Goal: Information Seeking & Learning: Learn about a topic

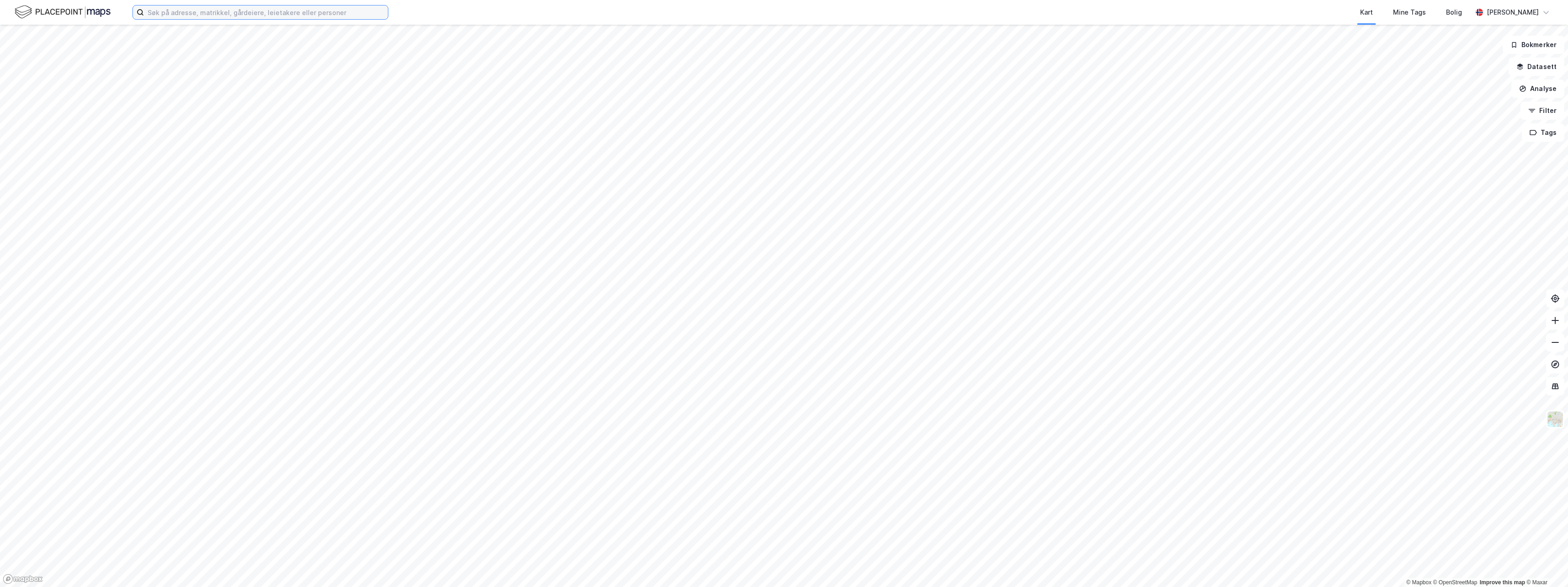
click at [301, 14] on input at bounding box center [265, 12] width 244 height 14
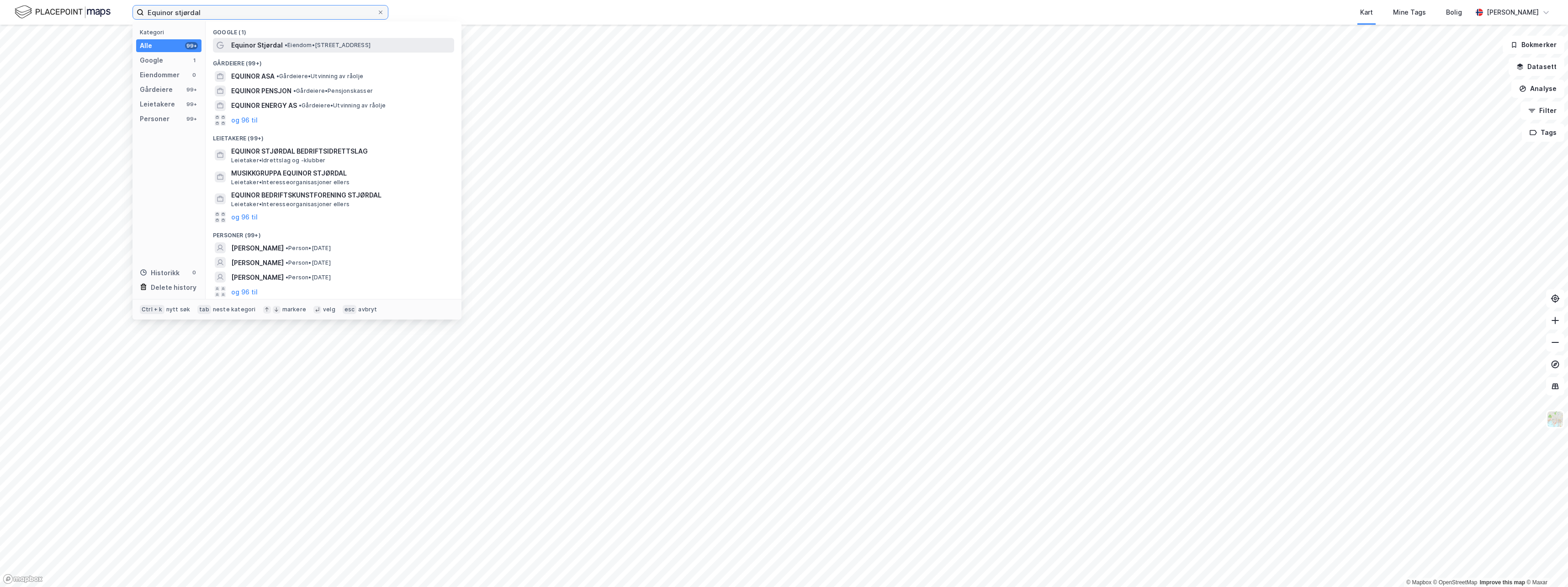
type input "Equinor stjørdal"
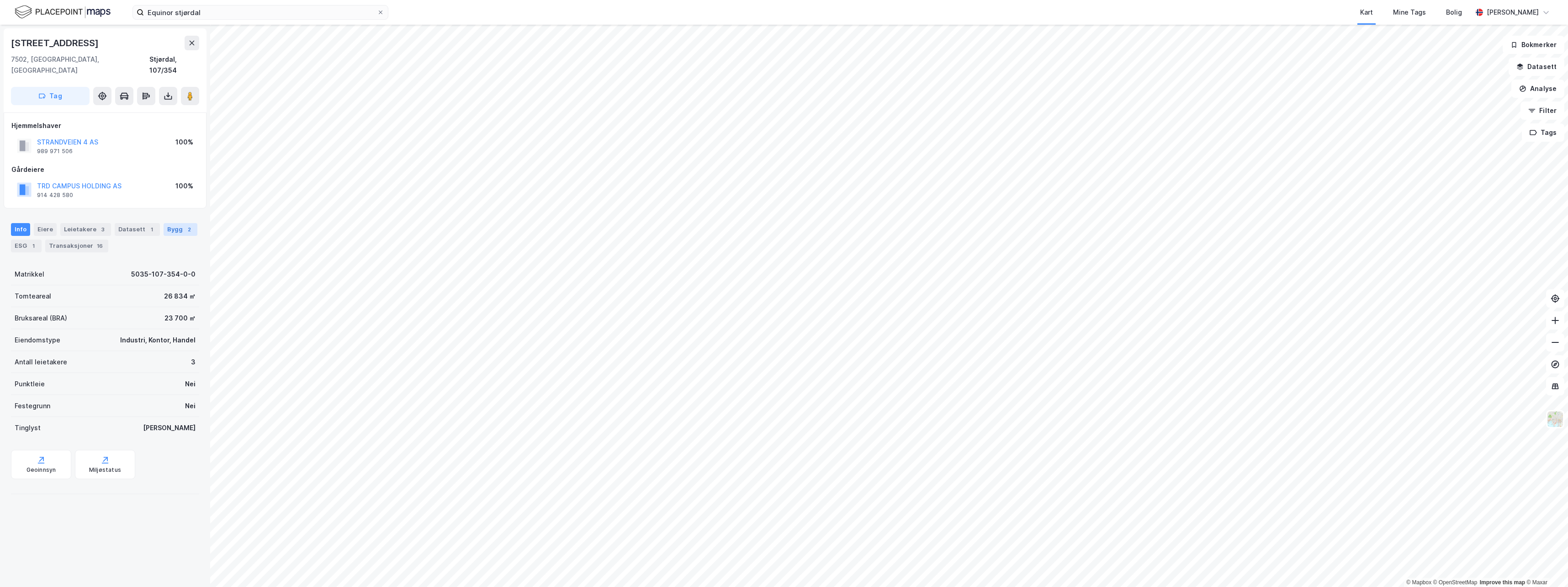
click at [169, 223] on div "Bygg 2" at bounding box center [181, 229] width 34 height 13
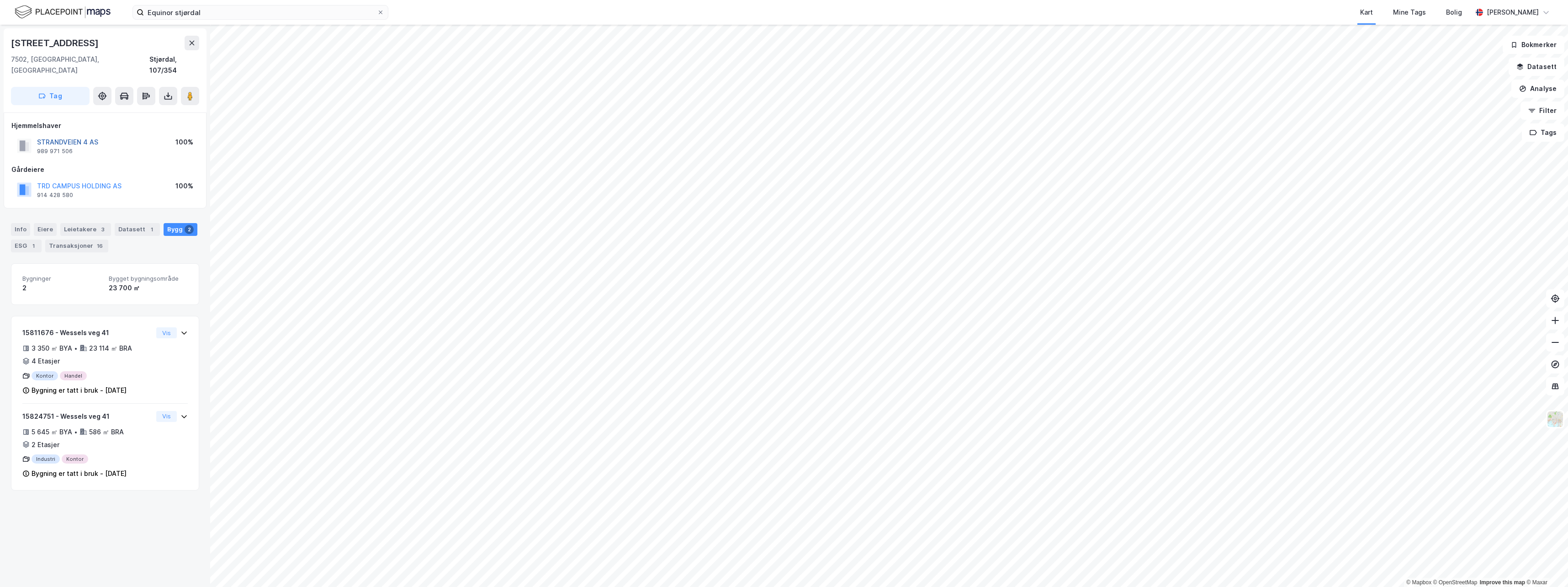
click at [0, 0] on button "STRANDVEIEN 4 AS" at bounding box center [0, 0] width 0 height 0
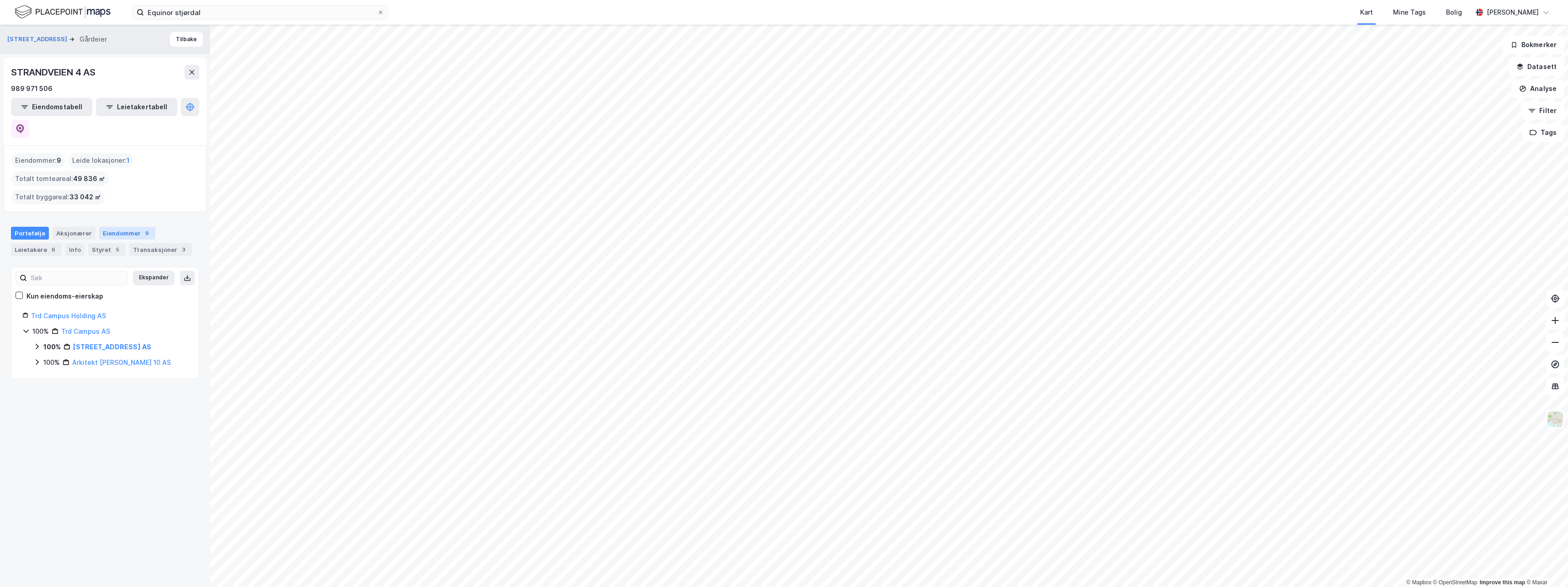
click at [135, 227] on div "Eiendommer 9" at bounding box center [127, 233] width 56 height 13
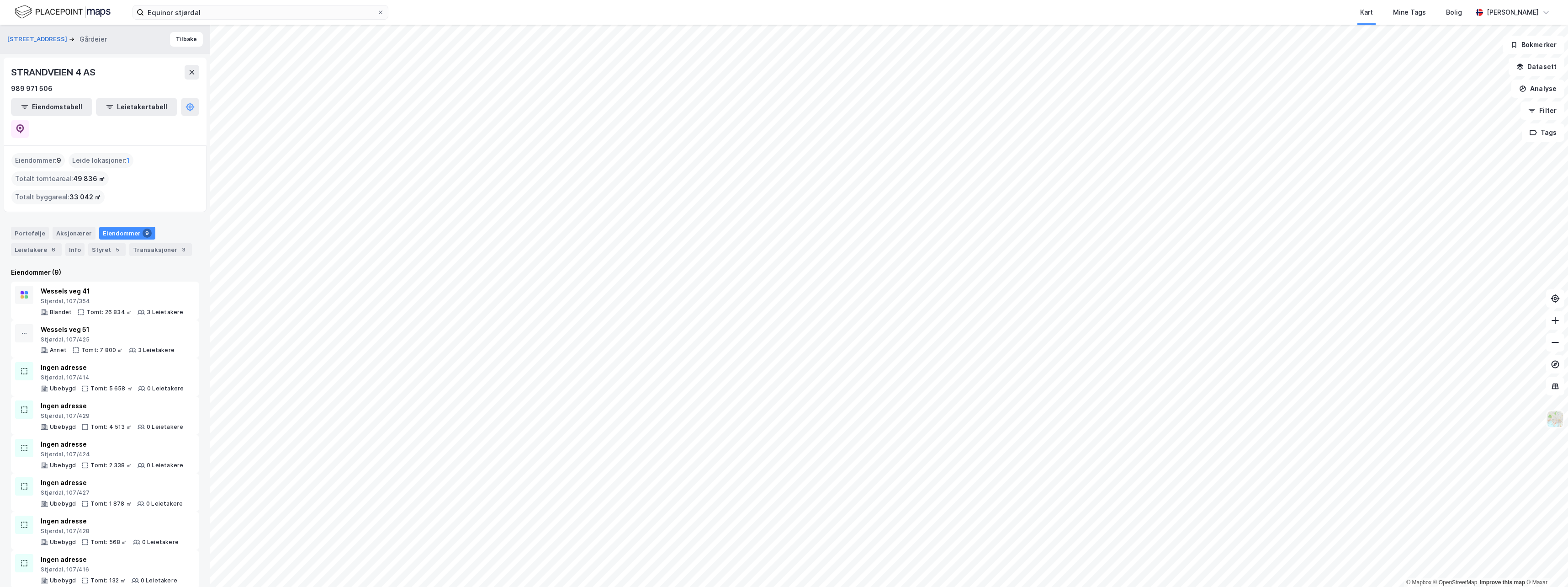
click at [1561, 424] on img at bounding box center [1555, 419] width 18 height 18
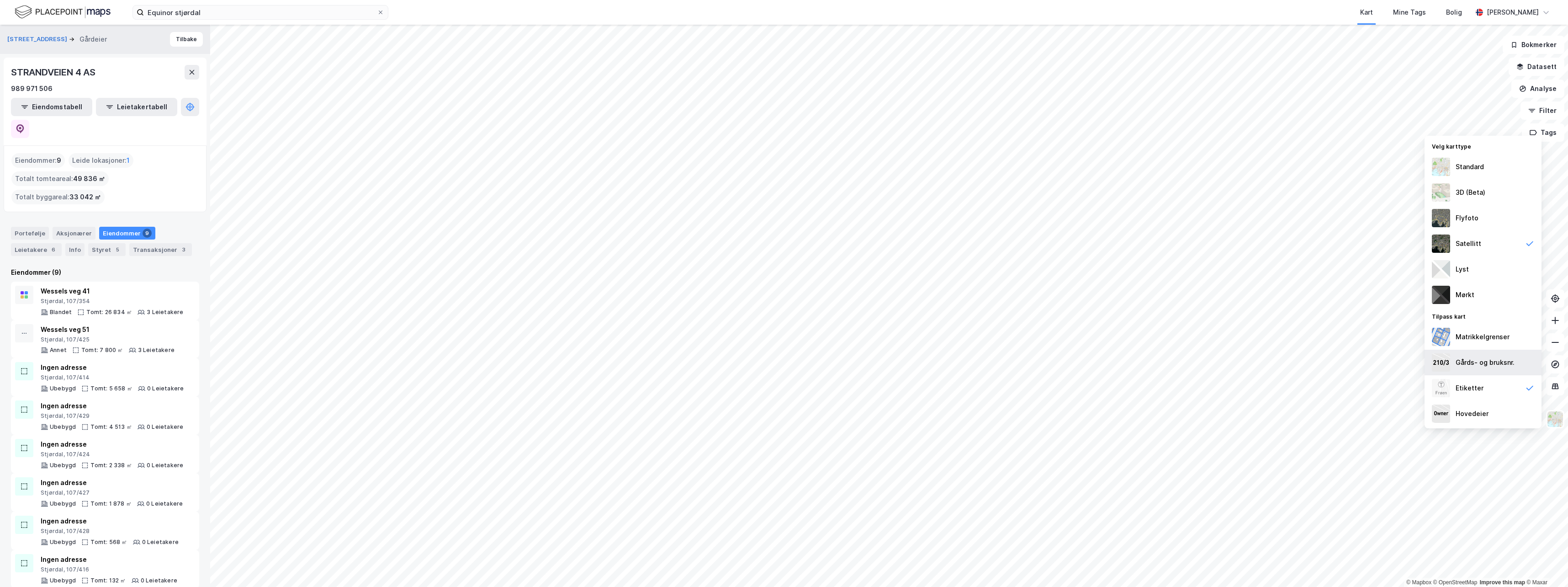
click at [1494, 367] on div "Gårds- og bruksnr." at bounding box center [1485, 362] width 59 height 11
